Goal: Task Accomplishment & Management: Use online tool/utility

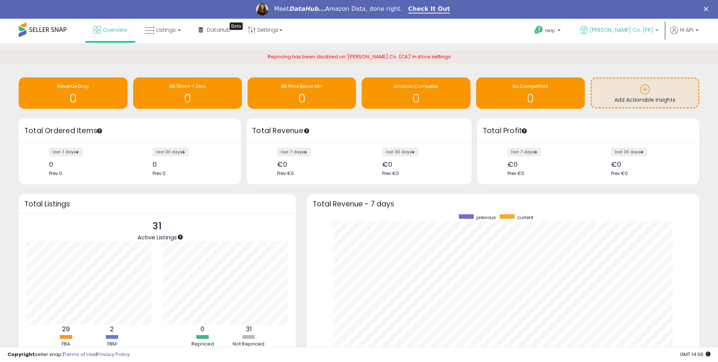
click at [625, 30] on span "[PERSON_NAME] Co. (FR)" at bounding box center [620, 29] width 63 height 7
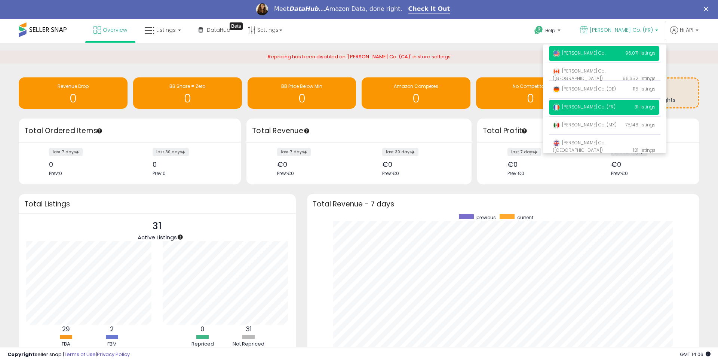
click at [584, 51] on span "[PERSON_NAME] Co." at bounding box center [578, 53] width 53 height 6
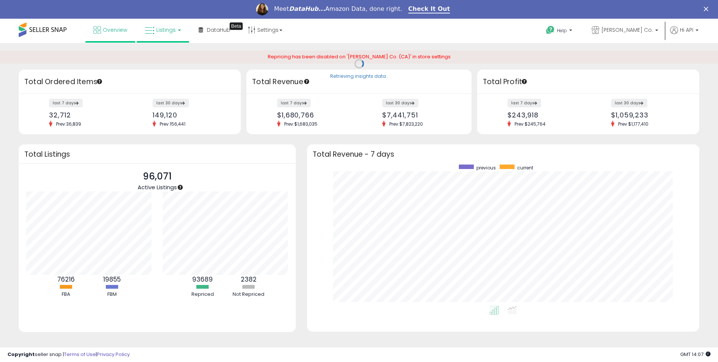
click at [164, 32] on span "Listings" at bounding box center [165, 29] width 19 height 7
click at [624, 36] on link "[PERSON_NAME] Co." at bounding box center [625, 31] width 78 height 24
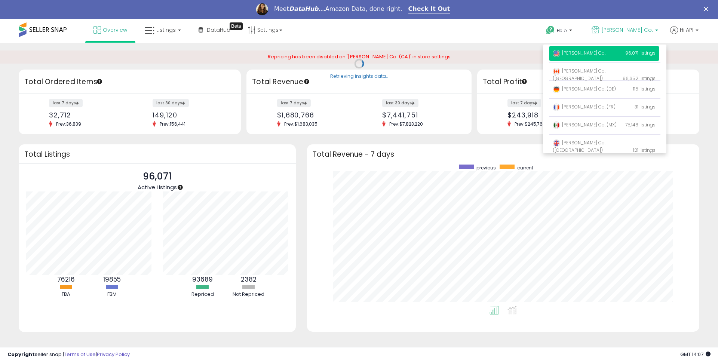
click at [484, 30] on div "Help Contact Support Search Knowledge Hub Request a Feature Hi API" at bounding box center [587, 35] width 237 height 32
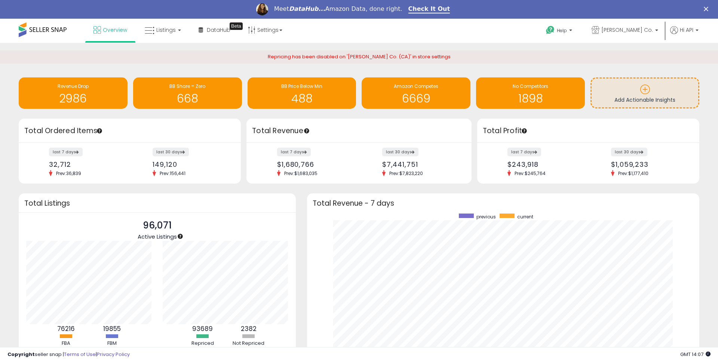
click at [253, 129] on h3 "Total Revenue" at bounding box center [359, 131] width 214 height 10
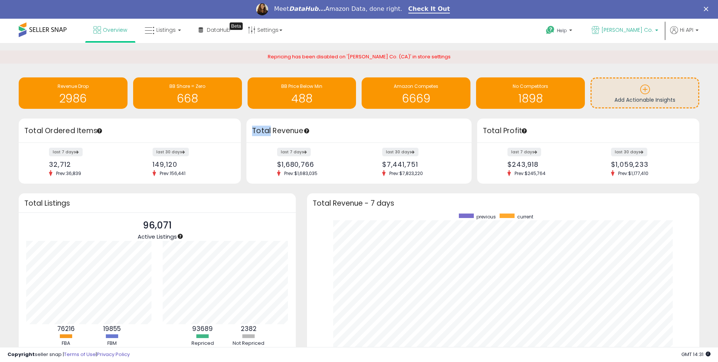
click at [650, 28] on span "[PERSON_NAME] Co." at bounding box center [627, 29] width 52 height 7
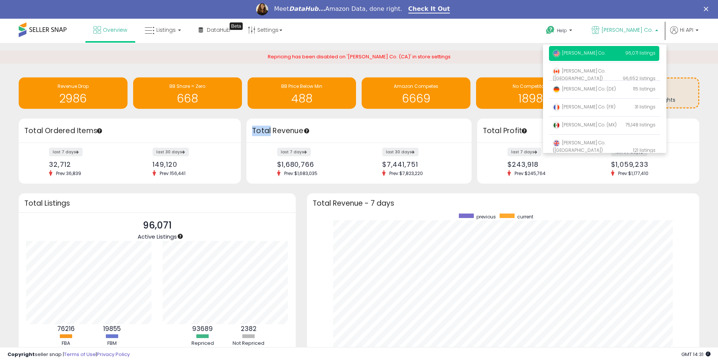
click at [650, 28] on span "[PERSON_NAME] Co." at bounding box center [627, 29] width 52 height 7
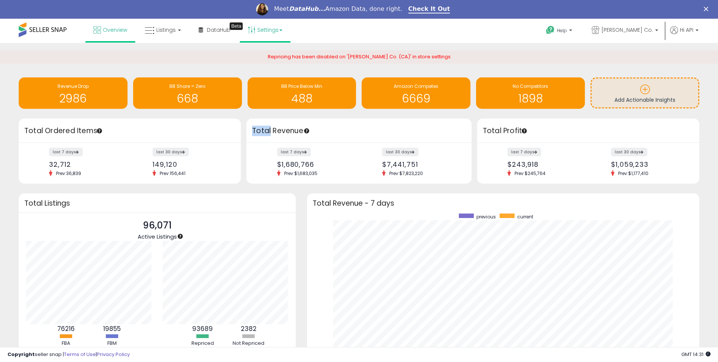
click at [271, 32] on link "Settings" at bounding box center [265, 30] width 46 height 22
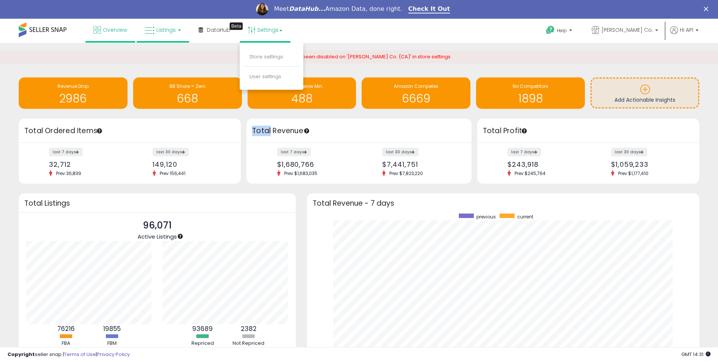
click at [156, 29] on span "Listings" at bounding box center [165, 29] width 19 height 7
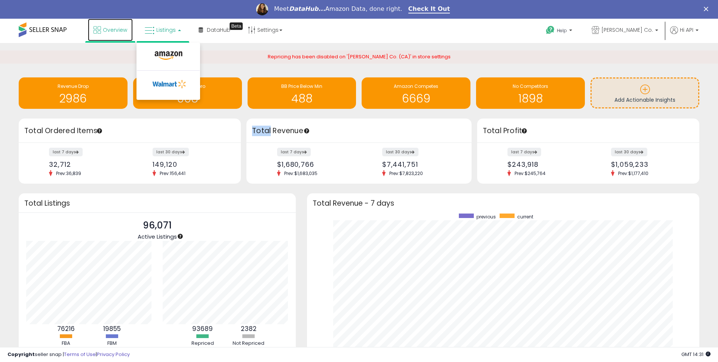
click at [108, 32] on span "Overview" at bounding box center [115, 29] width 24 height 7
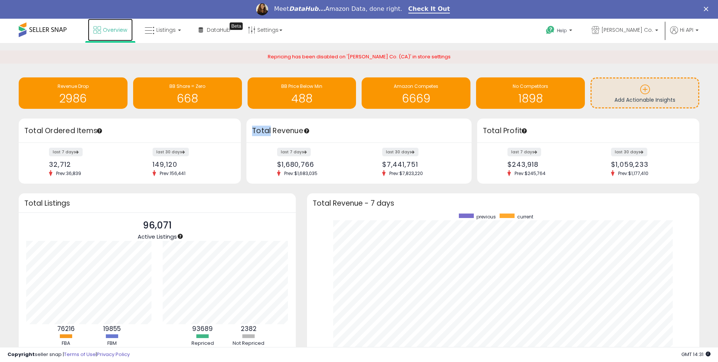
click at [109, 32] on span "Overview" at bounding box center [115, 29] width 24 height 7
click at [96, 32] on icon at bounding box center [96, 29] width 7 height 7
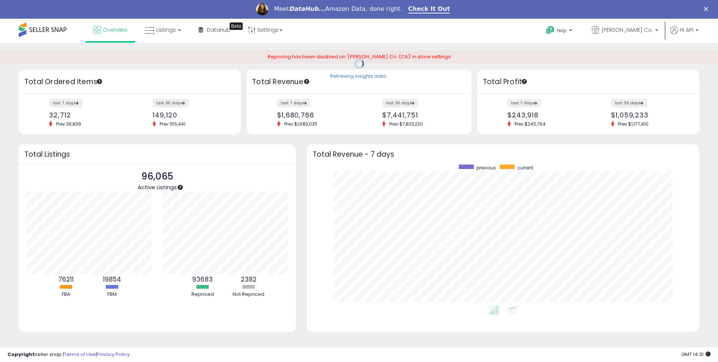
scroll to position [141, 377]
click at [639, 34] on p "[PERSON_NAME] Co." at bounding box center [624, 30] width 67 height 9
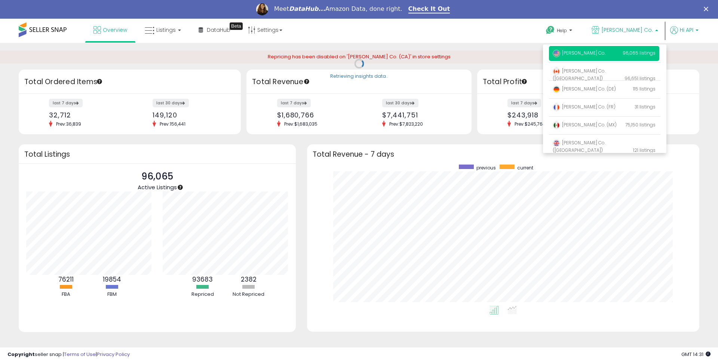
click at [686, 34] on p "Hi API" at bounding box center [684, 30] width 28 height 9
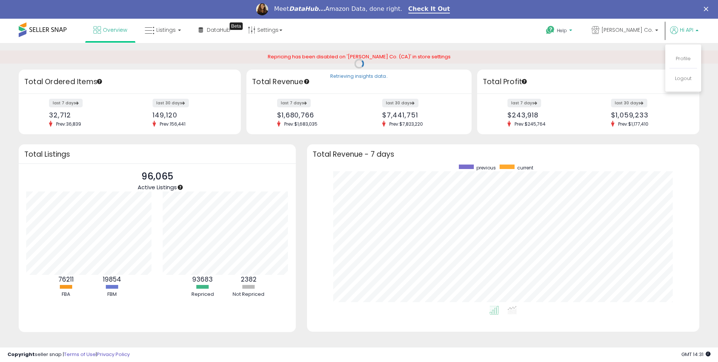
click at [574, 28] on p "Help" at bounding box center [559, 31] width 28 height 8
click at [445, 33] on div "Overview Listings DataHub Beta" at bounding box center [231, 35] width 475 height 32
click at [270, 31] on link "Settings" at bounding box center [265, 30] width 46 height 22
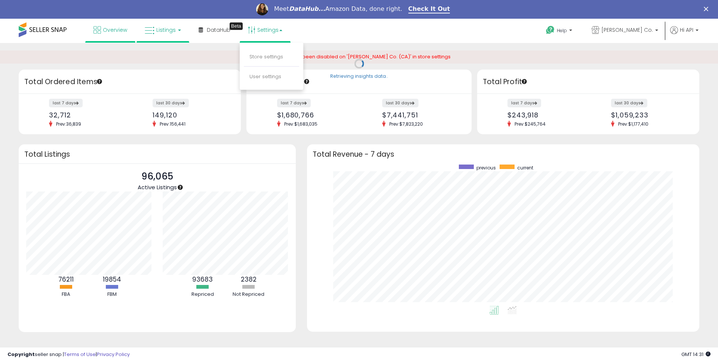
click at [168, 34] on link "Listings" at bounding box center [162, 30] width 47 height 22
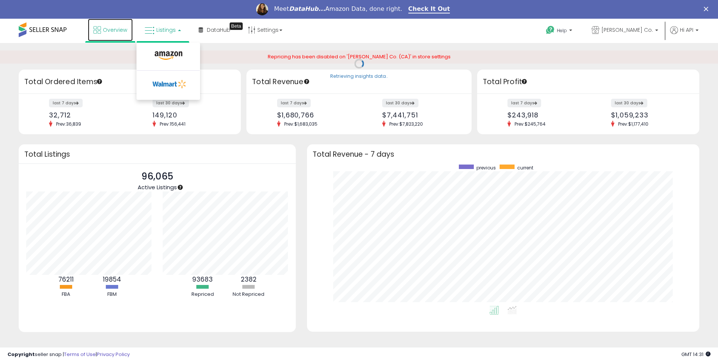
click at [103, 31] on span "Overview" at bounding box center [115, 29] width 24 height 7
click at [150, 30] on icon at bounding box center [150, 31] width 10 height 10
click at [167, 61] on link at bounding box center [168, 57] width 52 height 15
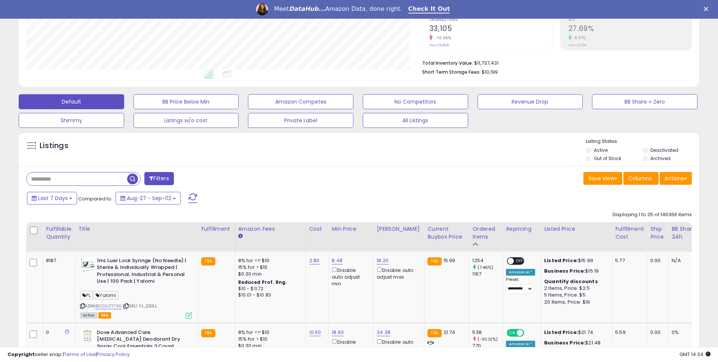
scroll to position [210, 0]
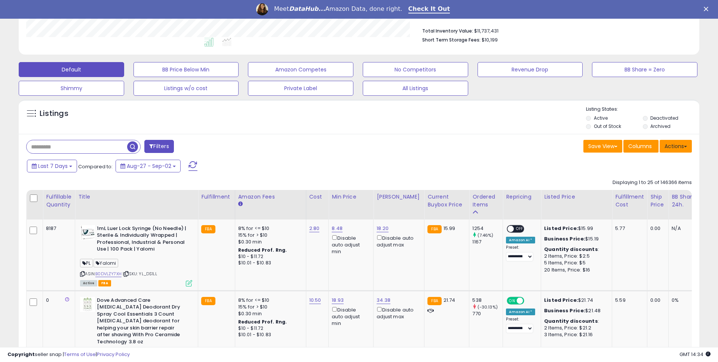
click at [676, 146] on button "Actions" at bounding box center [675, 146] width 32 height 13
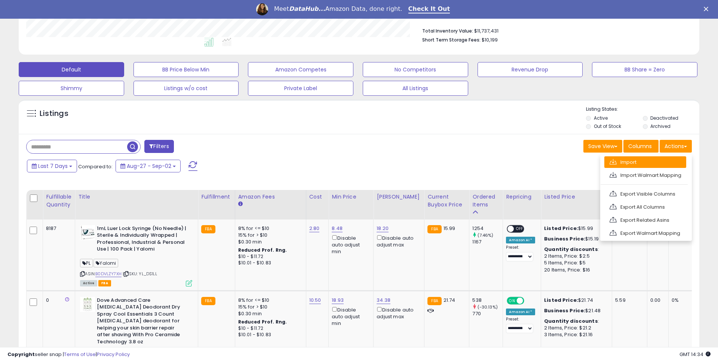
click at [632, 160] on link "Import" at bounding box center [645, 162] width 82 height 12
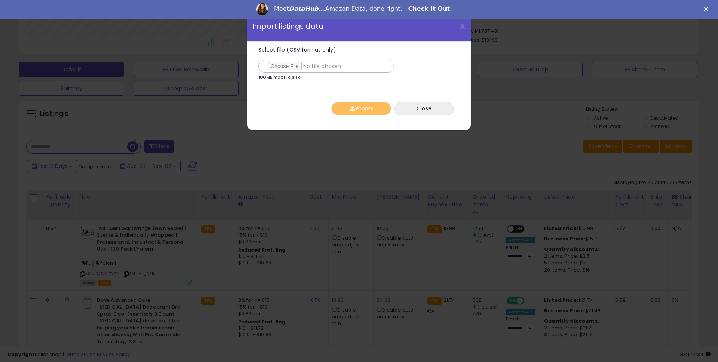
click at [282, 51] on span "Select file (CSV format only)" at bounding box center [297, 49] width 78 height 7
click at [282, 60] on input "Select file (CSV format only)" at bounding box center [326, 66] width 136 height 13
click at [283, 65] on input "Select file (CSV format only)" at bounding box center [326, 66] width 136 height 13
type input "**********"
click at [366, 112] on button "Import" at bounding box center [361, 108] width 60 height 13
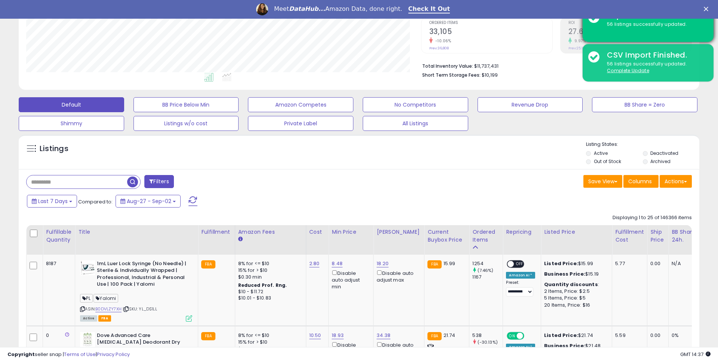
scroll to position [173, 0]
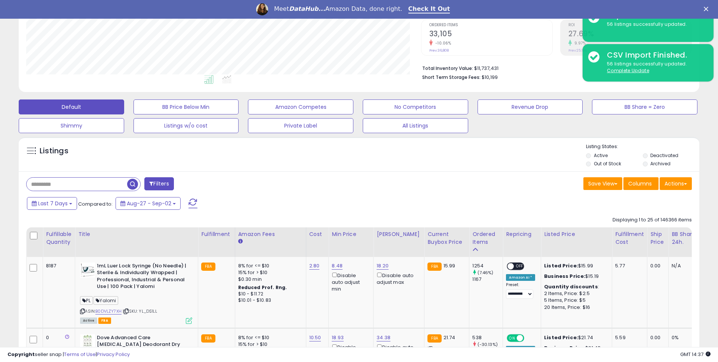
click at [705, 9] on polygon "Close" at bounding box center [705, 9] width 4 height 4
